Goal: Task Accomplishment & Management: Complete application form

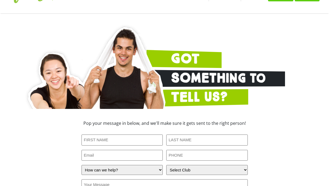
scroll to position [81, 0]
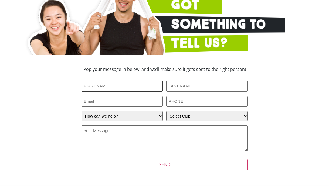
click at [139, 89] on input "First Name (Required)" at bounding box center [123, 86] width 82 height 11
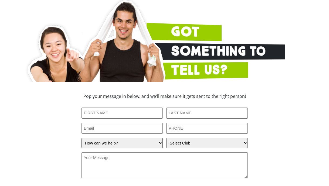
click at [139, 145] on select "How can we help? I have a question about joining I'm a current member who has a…" at bounding box center [123, 143] width 82 height 10
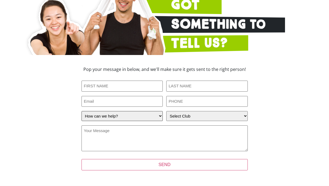
click at [137, 115] on select "How can we help? I have a question about joining I'm a current member who has a…" at bounding box center [123, 116] width 82 height 10
select select "I'm a current member who has an enquiry"
click at [82, 111] on select "How can we help? I have a question about joining I'm a current member who has a…" at bounding box center [123, 116] width 82 height 10
click at [199, 115] on select "Select Club Alexandra Hills Calamvale Coopers Plains Middle Park Oxenford Oxley…" at bounding box center [207, 116] width 82 height 10
select select "Underwood"
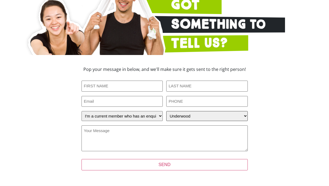
click at [166, 111] on select "Select Club Alexandra Hills Calamvale Coopers Plains Middle Park Oxenford Oxley…" at bounding box center [207, 116] width 82 height 10
click at [271, 94] on div "Pop your message in below, and we'll make sure it gets sent to the right person…" at bounding box center [164, 122] width 243 height 115
click at [112, 84] on input "First Name (Required)" at bounding box center [123, 86] width 82 height 11
type input "Sai Hong"
type input "Ghiu"
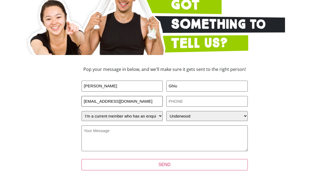
type input "eg25ud@gmail.com"
type input "0475303681"
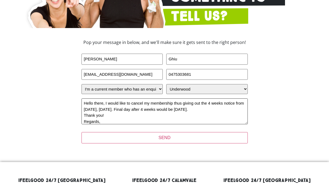
scroll to position [7, 0]
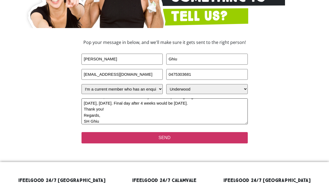
type textarea "Hello there, I would like to cancel my membership thus giving out the 4 weeks n…"
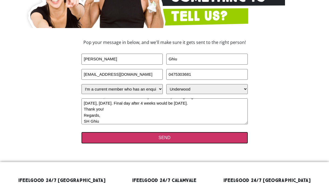
click at [166, 139] on input "SEND" at bounding box center [165, 137] width 166 height 11
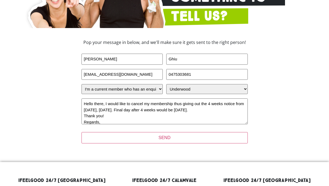
click at [295, 112] on section "Pop your message in below, and we'll make sure it gets sent to the right person…" at bounding box center [165, 95] width 308 height 115
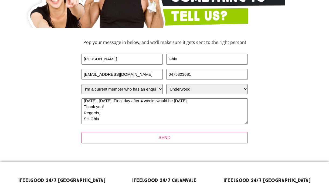
click at [288, 109] on section "Pop your message in below, and we'll make sure it gets sent to the right person…" at bounding box center [165, 95] width 308 height 115
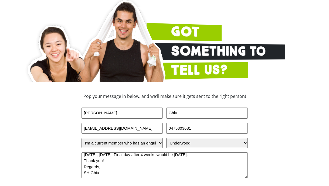
scroll to position [135, 0]
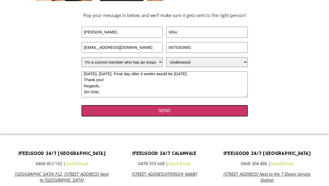
click at [172, 112] on input "SEND" at bounding box center [165, 110] width 166 height 11
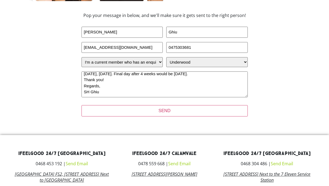
click at [286, 87] on div "Pop your message in below, and we'll make sure it gets sent to the right person…" at bounding box center [164, 68] width 243 height 115
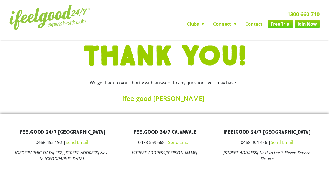
click at [255, 24] on link "Contact" at bounding box center [254, 24] width 26 height 9
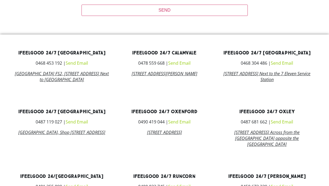
scroll to position [317, 0]
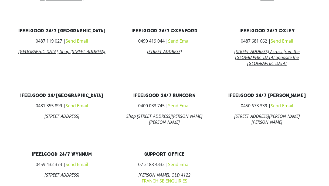
click at [290, 109] on link "Send Email" at bounding box center [282, 106] width 22 height 6
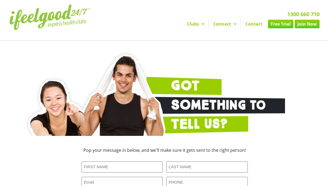
click at [71, 15] on img at bounding box center [49, 18] width 81 height 26
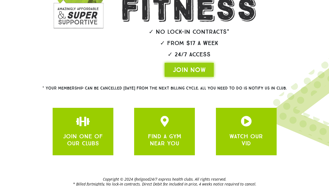
scroll to position [124, 0]
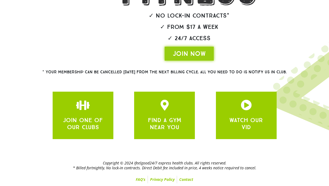
click at [302, 68] on div "* Your membership can be cancelled [DATE] from the next billing cycle. All you …" at bounding box center [164, 73] width 297 height 18
